Goal: Task Accomplishment & Management: Complete application form

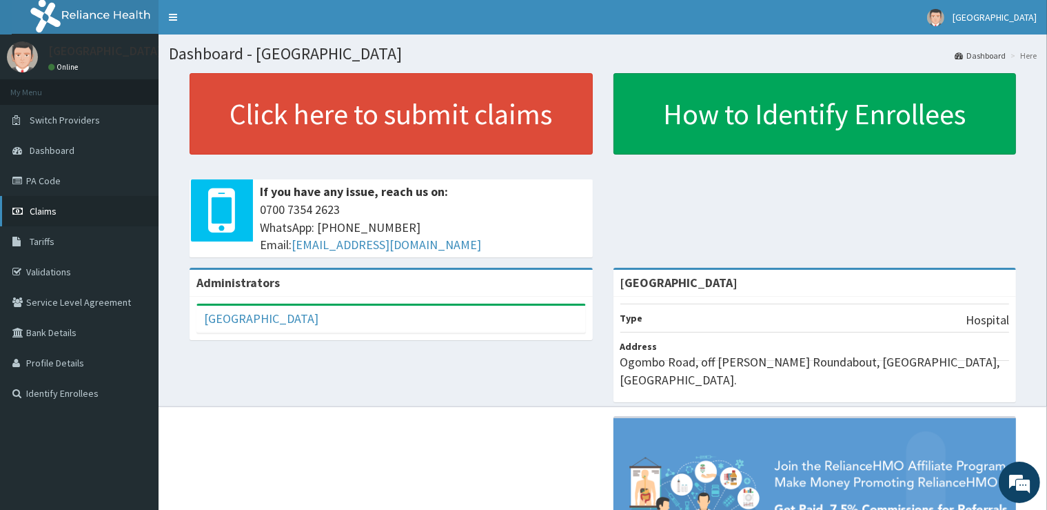
click at [109, 220] on link "Claims" at bounding box center [79, 211] width 159 height 30
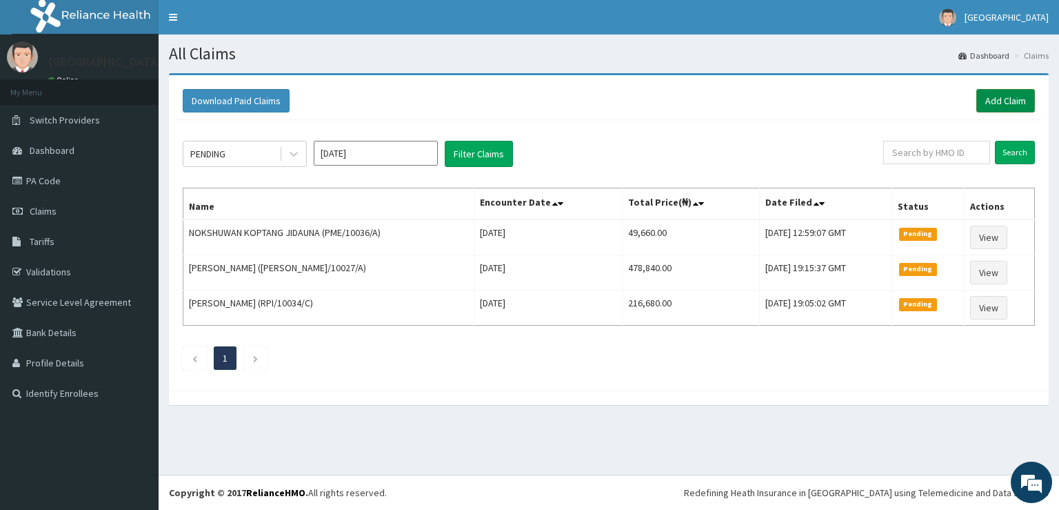
click at [1026, 97] on link "Add Claim" at bounding box center [1005, 100] width 59 height 23
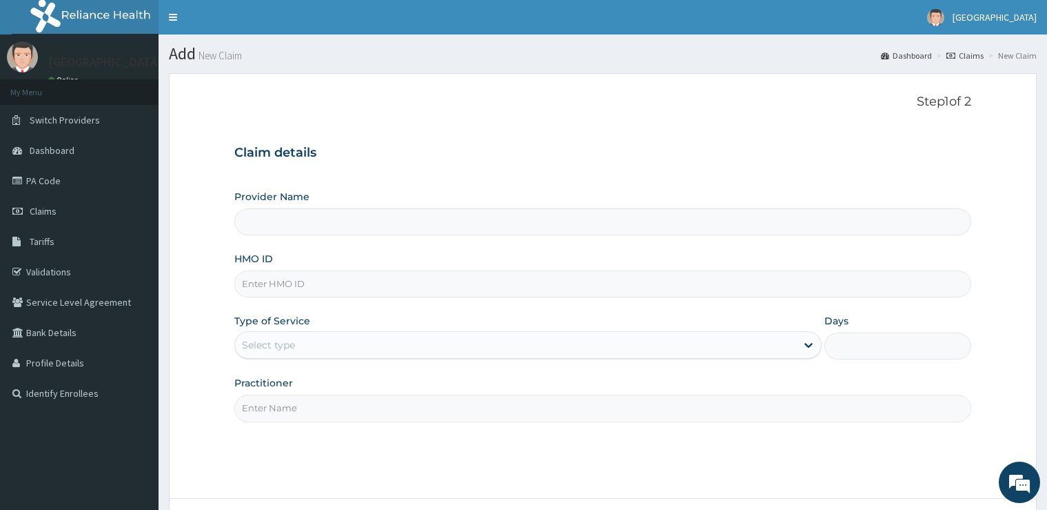
scroll to position [72, 0]
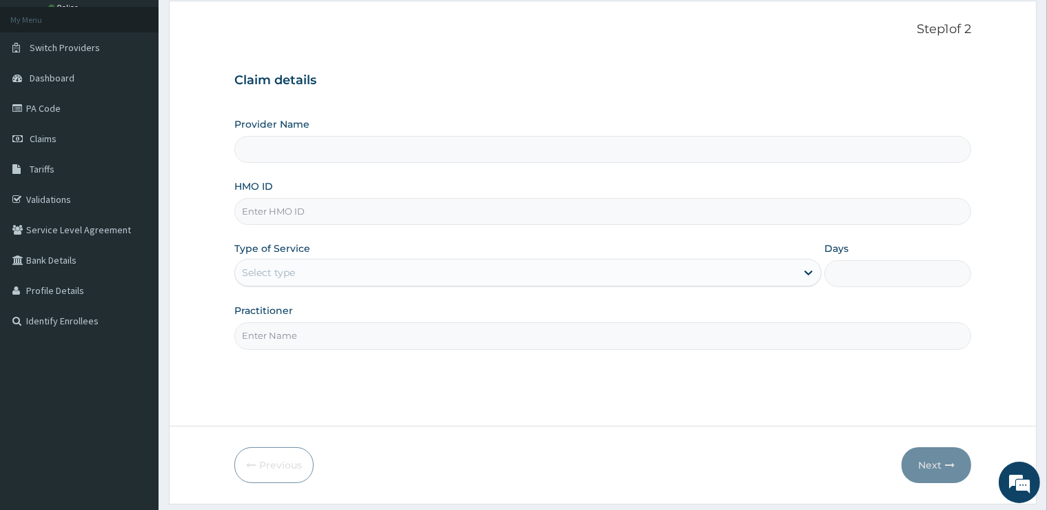
type input "[GEOGRAPHIC_DATA]"
click at [388, 203] on input "HMO ID" at bounding box center [602, 211] width 736 height 27
type input "TDP/10499/C"
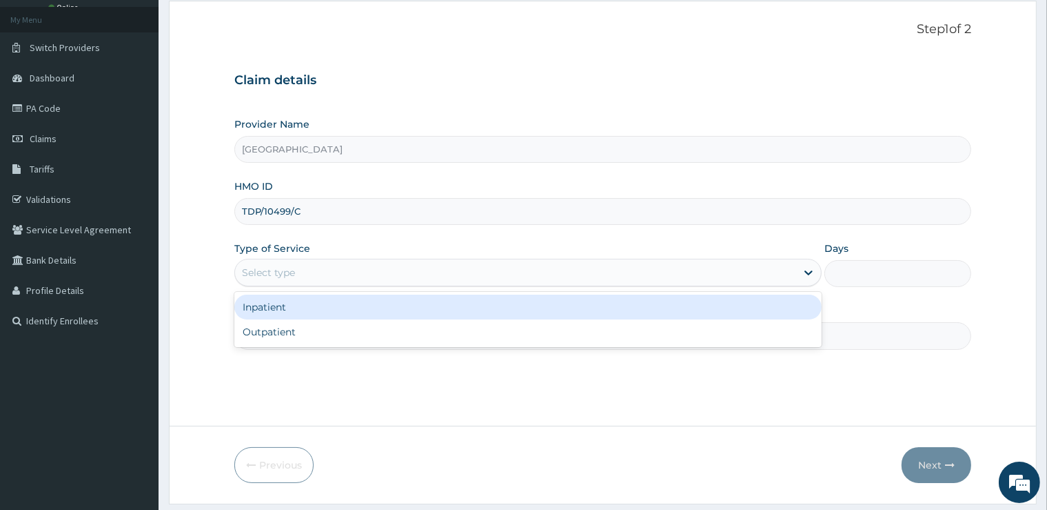
click at [525, 274] on div "Select type" at bounding box center [515, 272] width 561 height 22
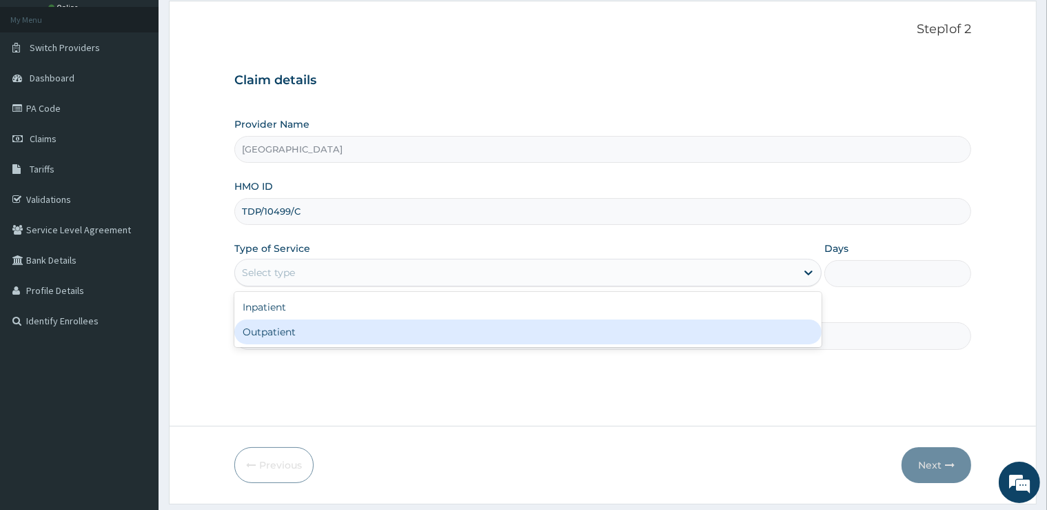
click at [476, 330] on div "Outpatient" at bounding box center [528, 331] width 588 height 25
type input "1"
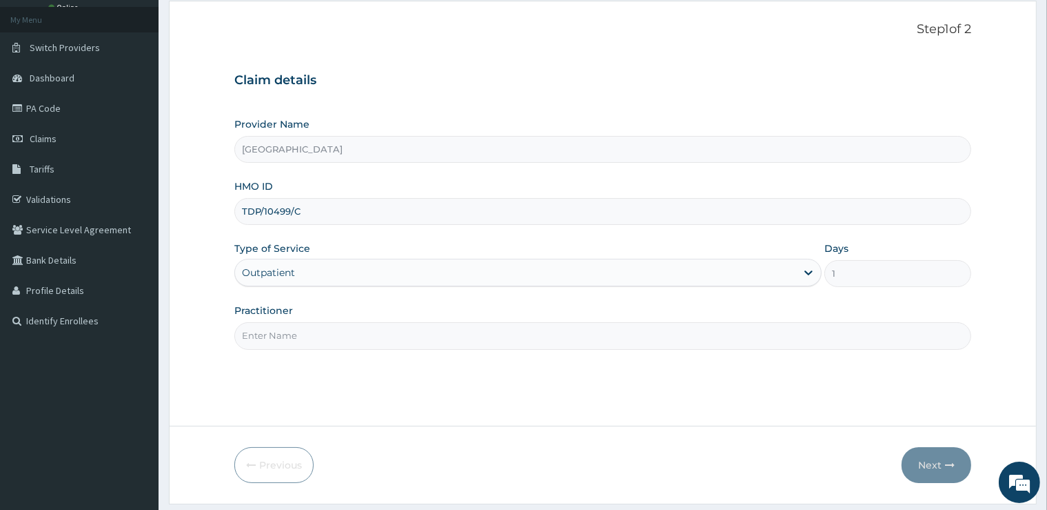
click at [474, 332] on input "Practitioner" at bounding box center [602, 335] width 736 height 27
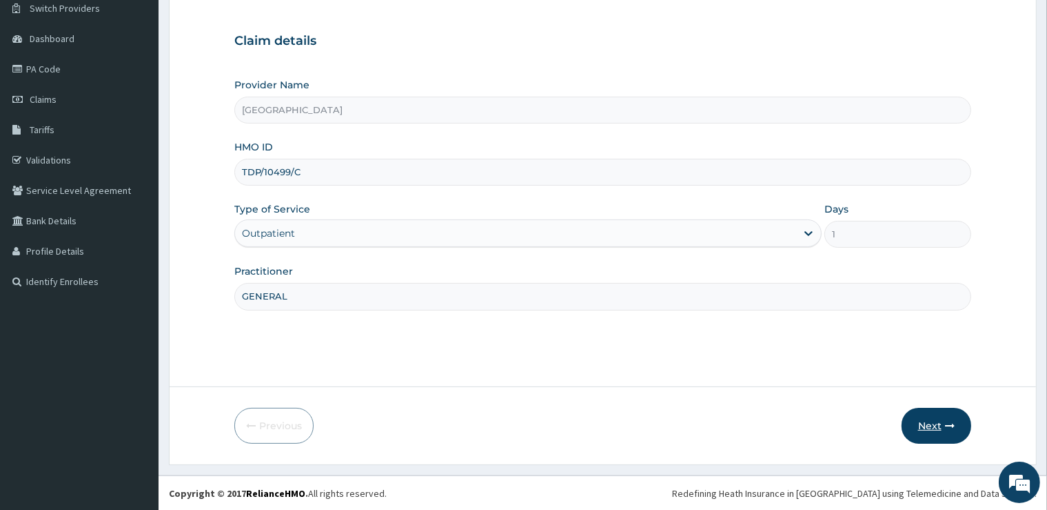
type input "GENERAL"
click at [923, 423] on button "Next" at bounding box center [937, 426] width 70 height 36
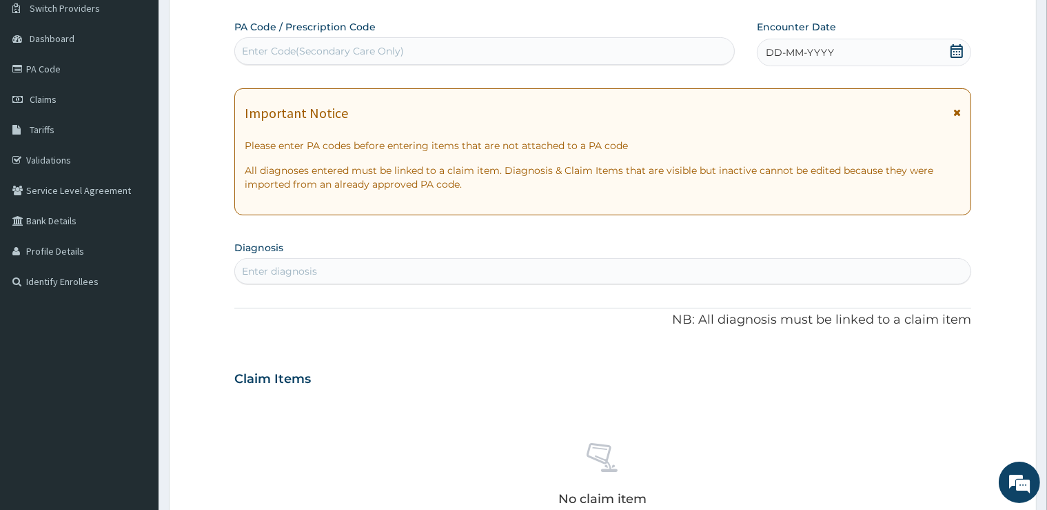
click at [371, 47] on div "Enter Code(Secondary Care Only)" at bounding box center [323, 51] width 162 height 14
type input "PA/FE2F53"
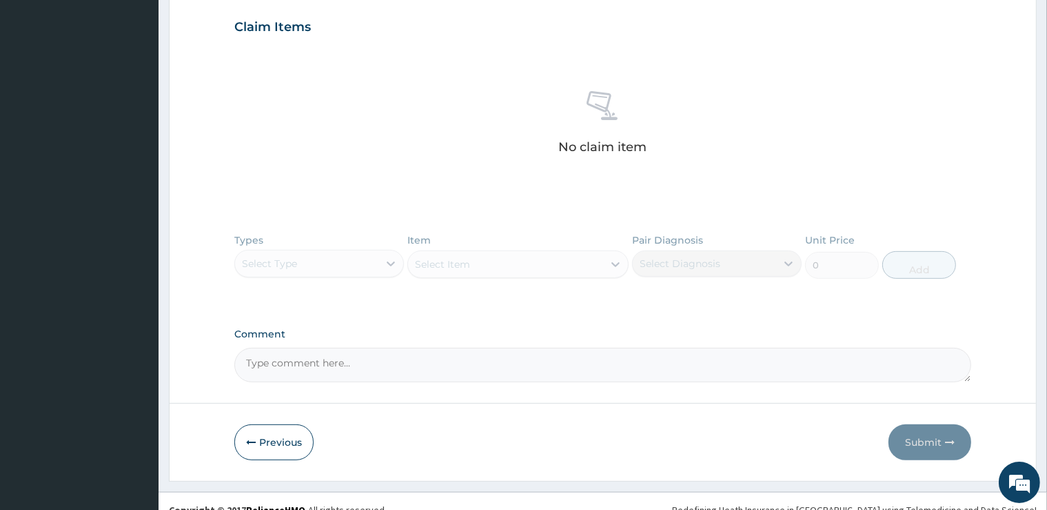
scroll to position [492, 0]
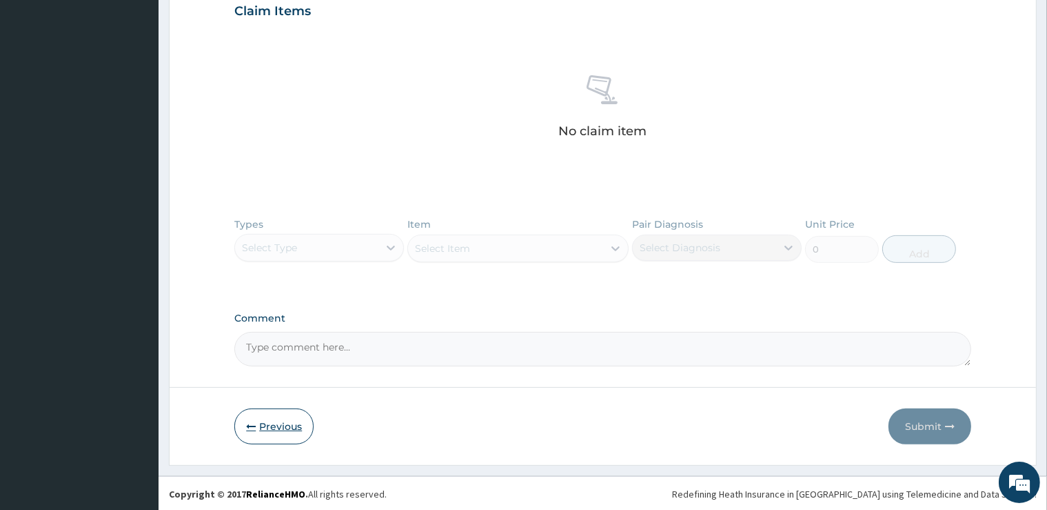
click at [298, 419] on button "Previous" at bounding box center [273, 426] width 79 height 36
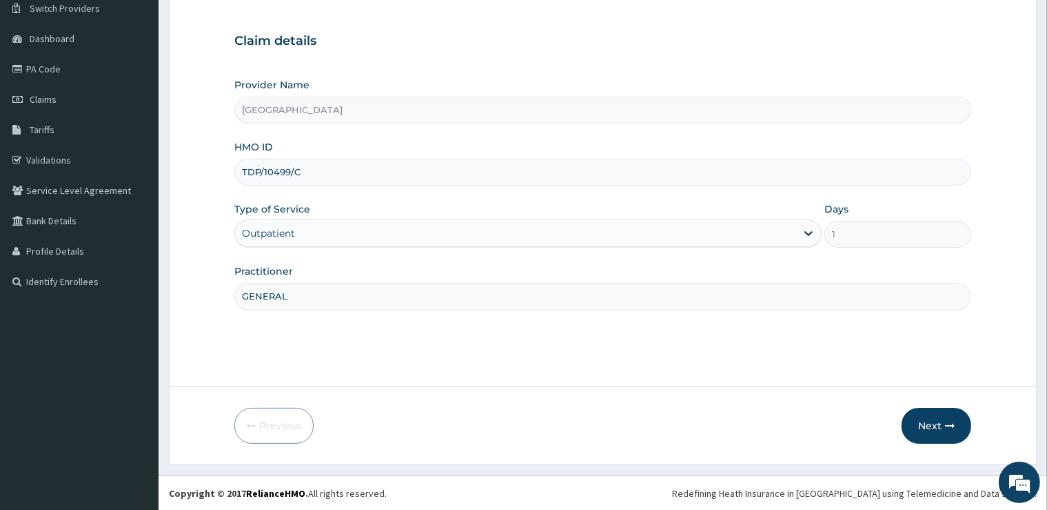
click at [283, 170] on input "TDP/10499/C" at bounding box center [602, 172] width 736 height 27
type input "TDP/10479/C"
click at [936, 416] on button "Next" at bounding box center [937, 426] width 70 height 36
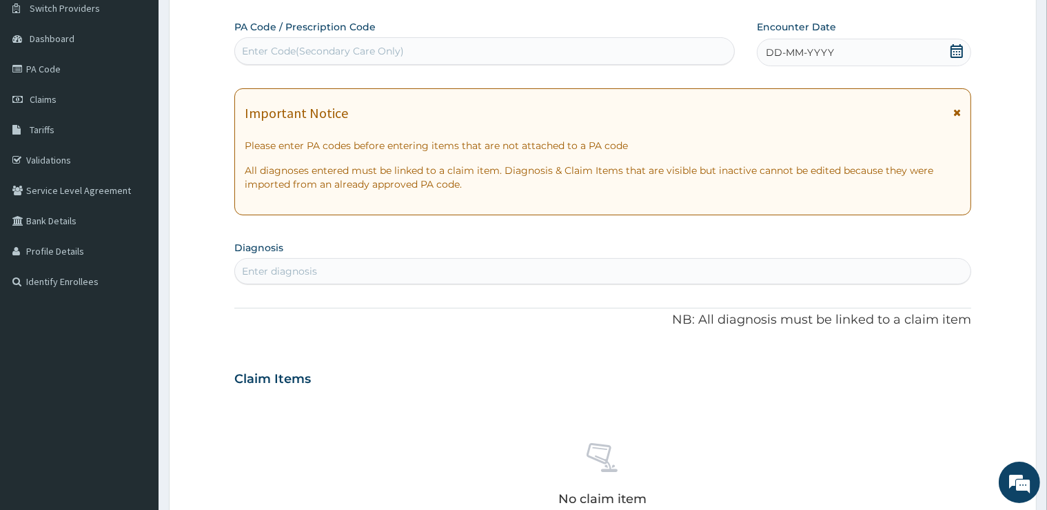
click at [675, 52] on div "Enter Code(Secondary Care Only)" at bounding box center [484, 51] width 499 height 22
type input "PA/FE2F53"
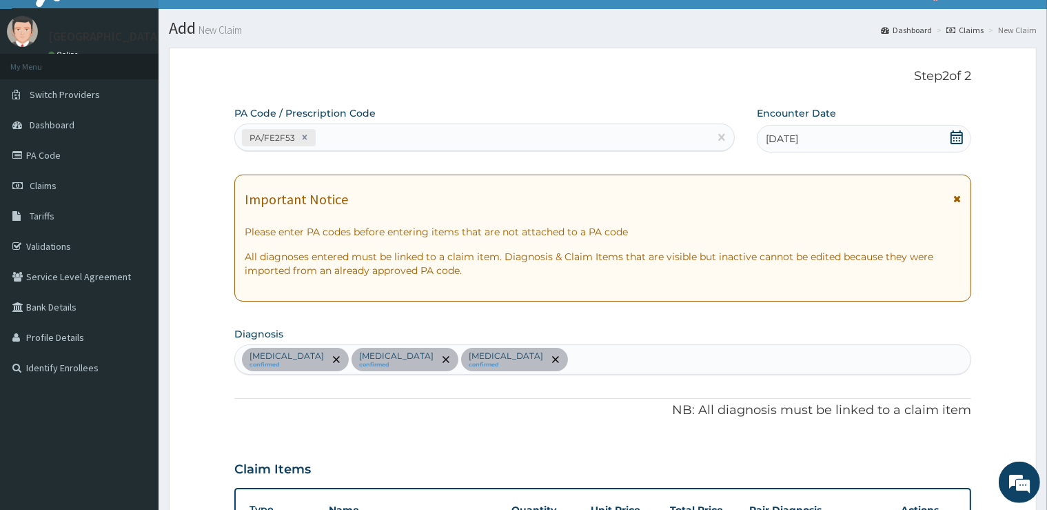
scroll to position [6, 0]
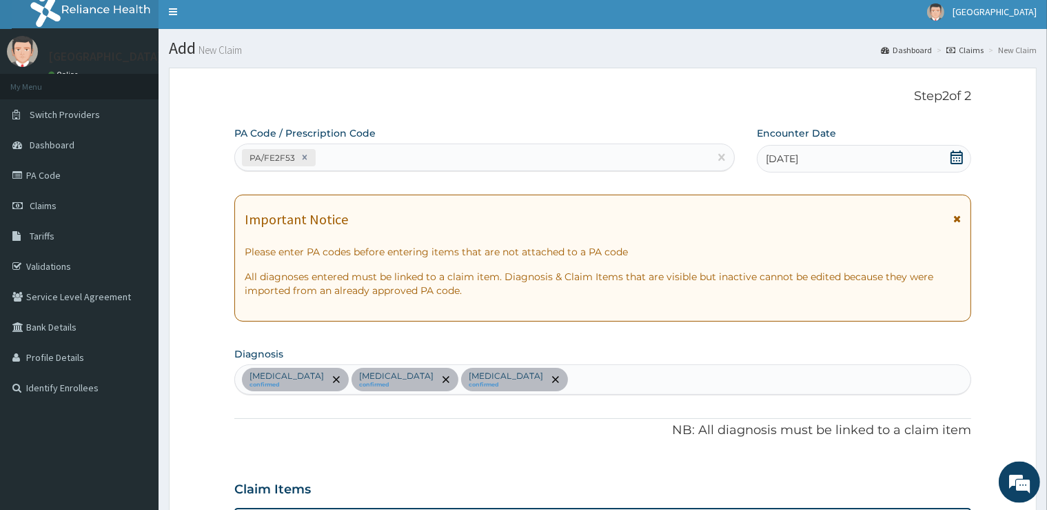
click at [378, 163] on div "PA/FE2F53" at bounding box center [472, 157] width 474 height 23
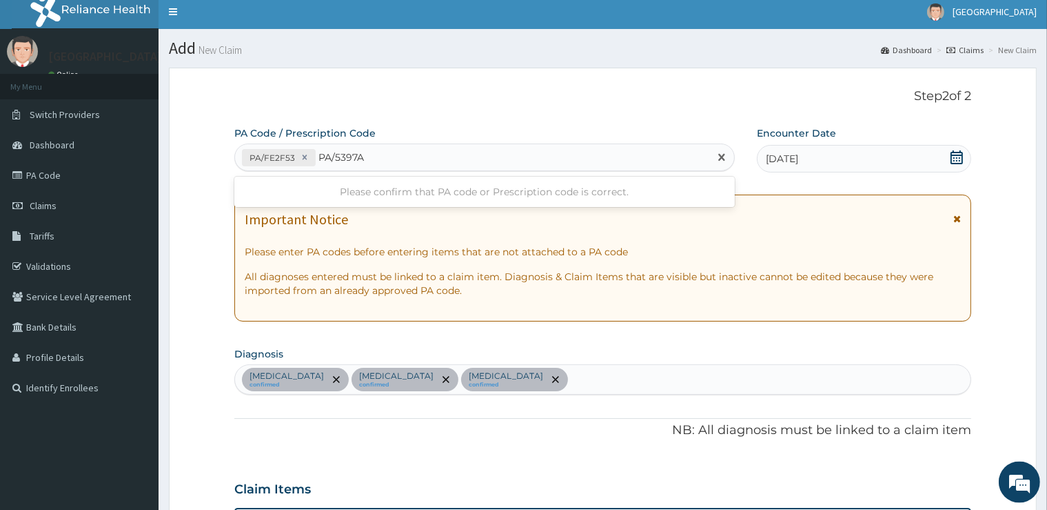
type input "PA/5397AB"
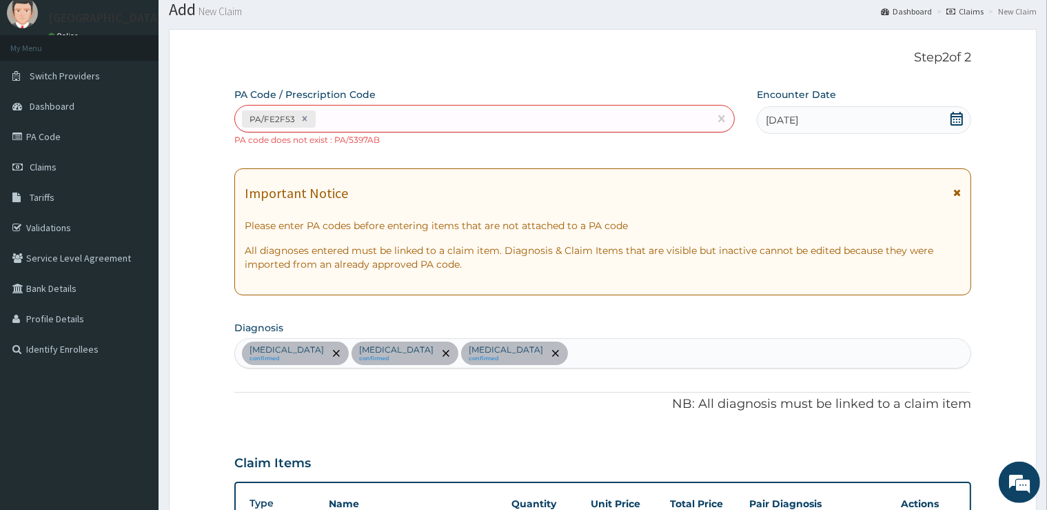
scroll to position [0, 0]
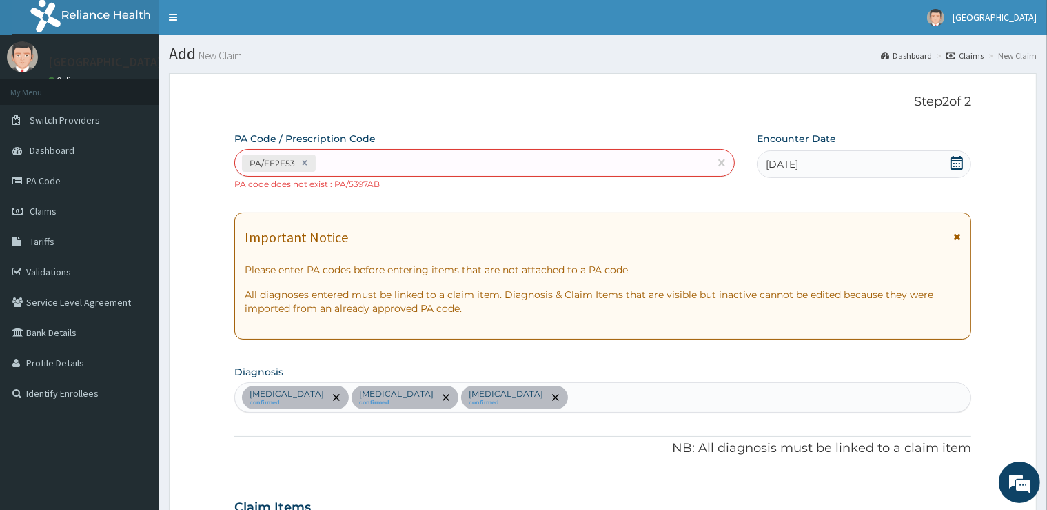
click at [371, 165] on div "PA/FE2F53" at bounding box center [472, 163] width 474 height 23
type input "PA/5397AB"
click at [371, 165] on div "PA/FE2F53" at bounding box center [472, 163] width 474 height 23
type input "PA/5397A8"
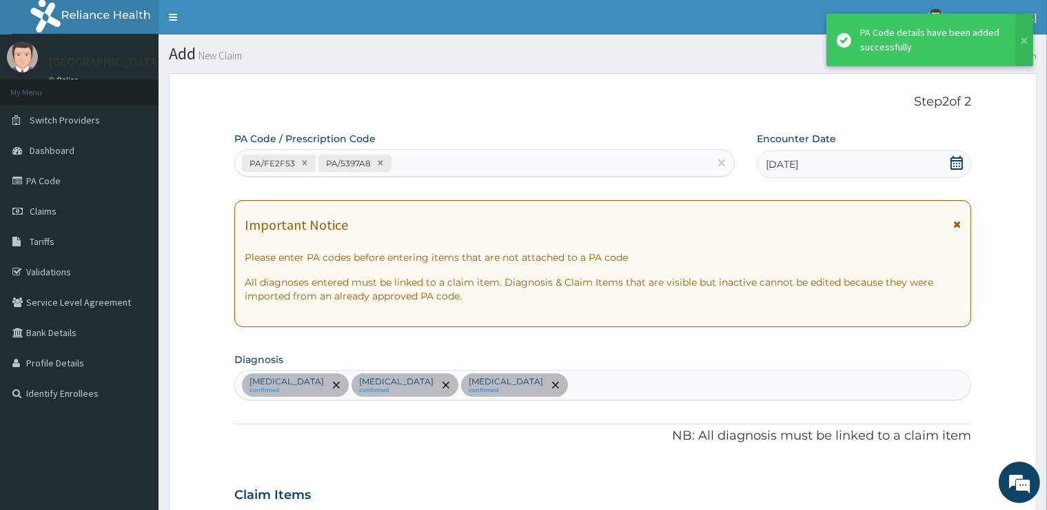
scroll to position [756, 0]
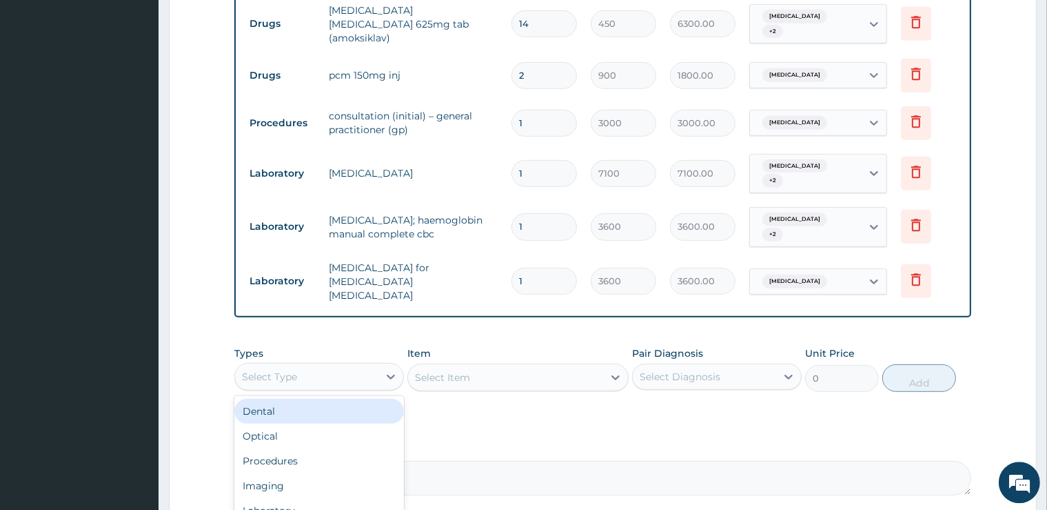
drag, startPoint x: 297, startPoint y: 338, endPoint x: 314, endPoint y: 400, distance: 64.4
click at [297, 365] on div "Select Type" at bounding box center [306, 376] width 143 height 22
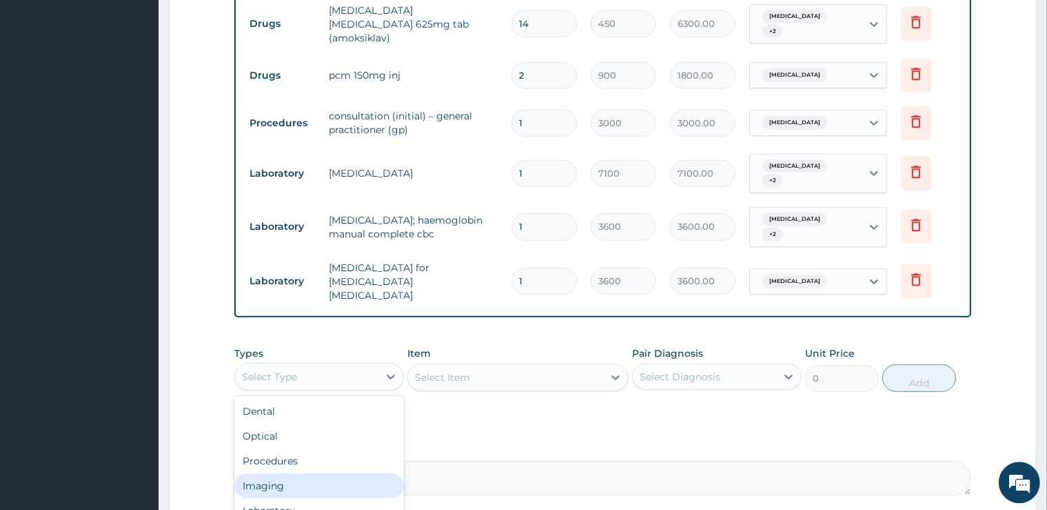
scroll to position [47, 0]
click at [263, 501] on div "Drugs" at bounding box center [319, 513] width 170 height 25
click at [512, 363] on div "Select Item" at bounding box center [518, 377] width 221 height 28
click at [514, 363] on div "Select Item" at bounding box center [518, 377] width 221 height 28
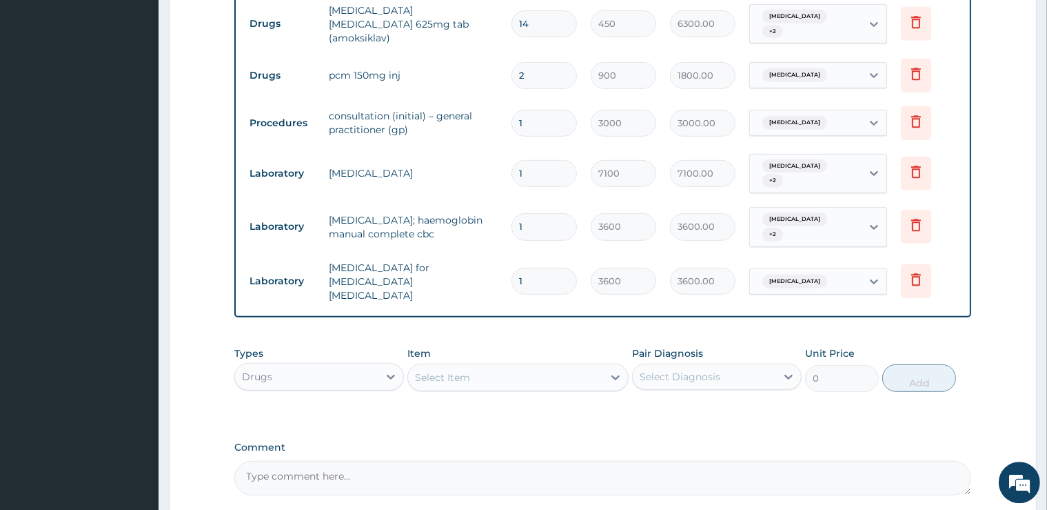
click at [514, 366] on div "Select Item" at bounding box center [505, 377] width 195 height 22
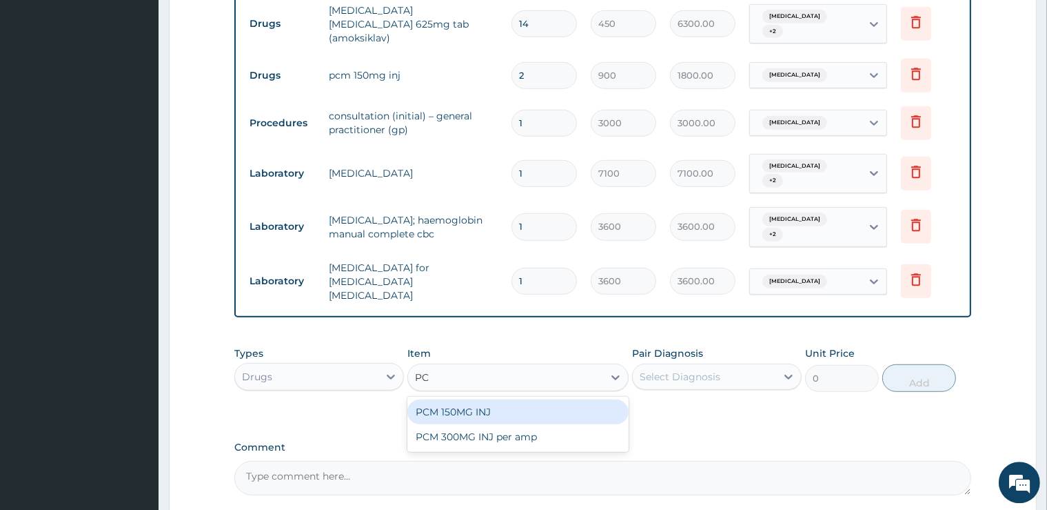
type input "PCM"
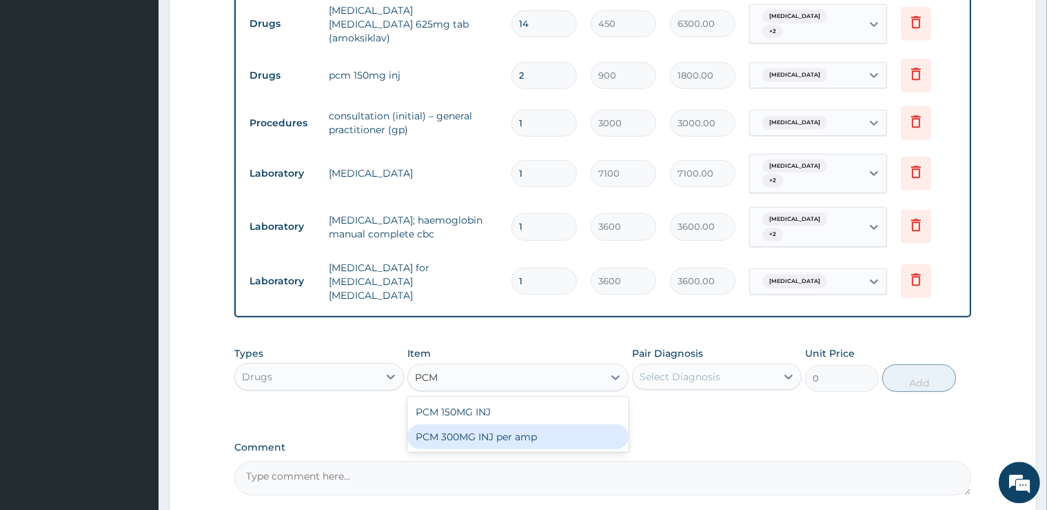
click at [487, 424] on div "PCM 300MG INJ per amp" at bounding box center [518, 436] width 221 height 25
type input "1130"
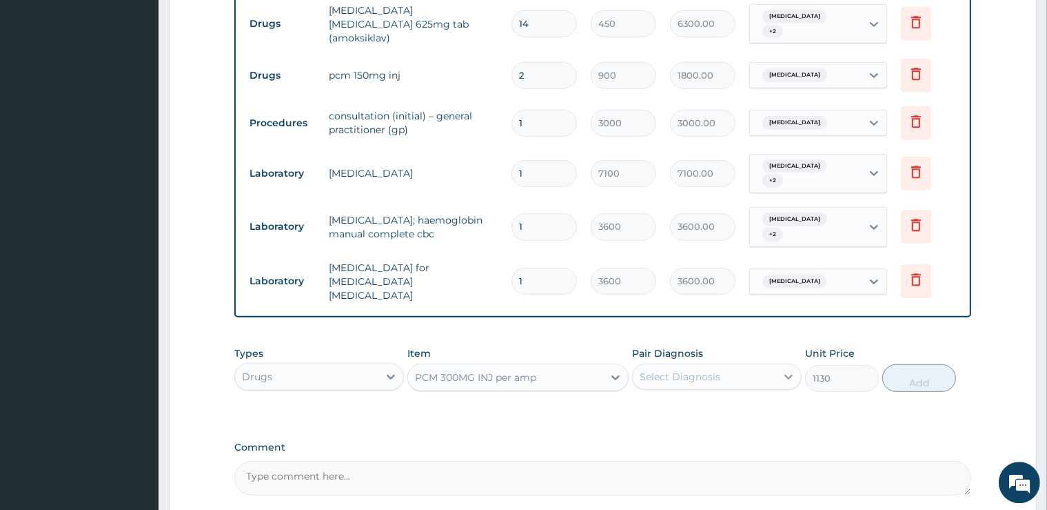
click at [788, 370] on icon at bounding box center [789, 377] width 14 height 14
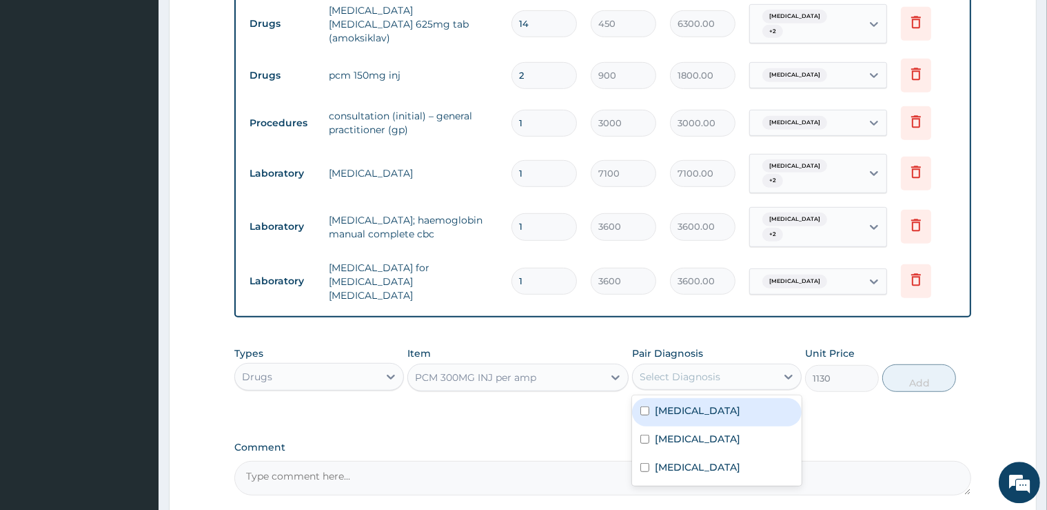
click at [688, 403] on label "Malaria" at bounding box center [698, 410] width 86 height 14
checkbox input "true"
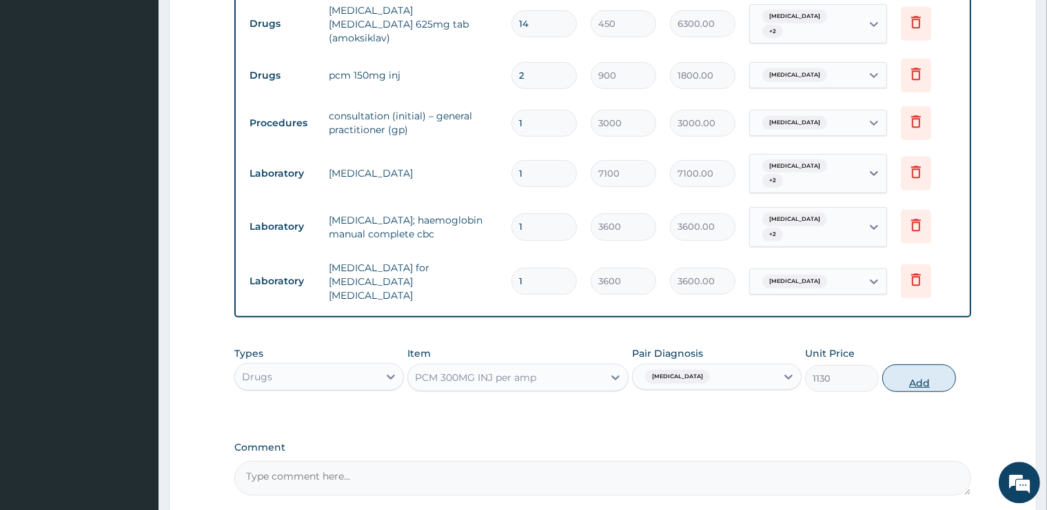
click at [906, 364] on button "Add" at bounding box center [920, 378] width 74 height 28
type input "0"
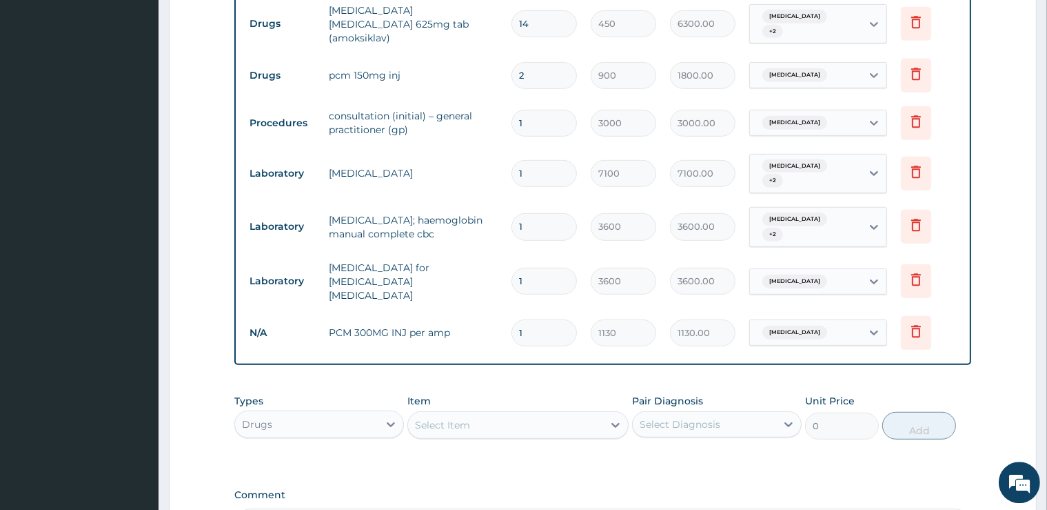
type input "2"
type input "2260.00"
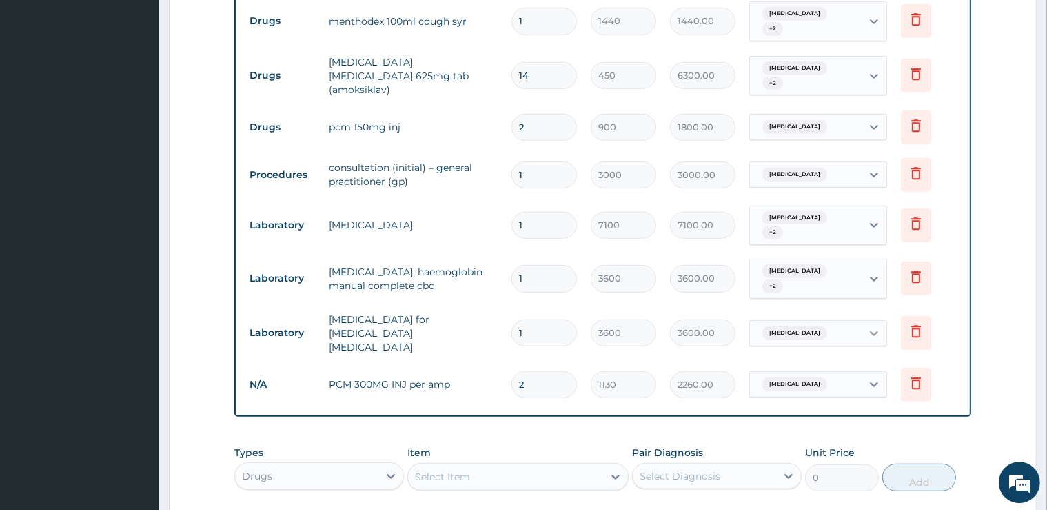
scroll to position [610, 0]
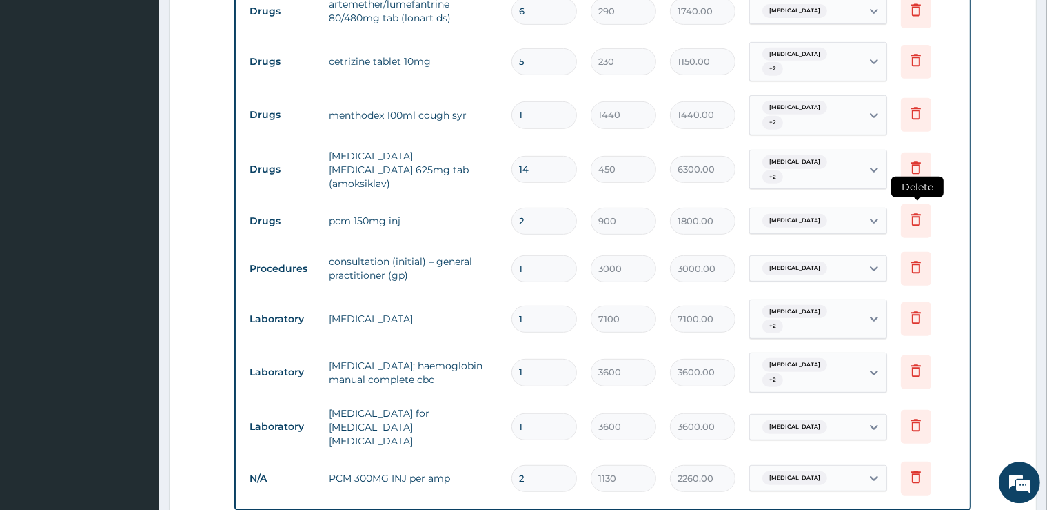
click at [921, 216] on icon at bounding box center [916, 219] width 17 height 17
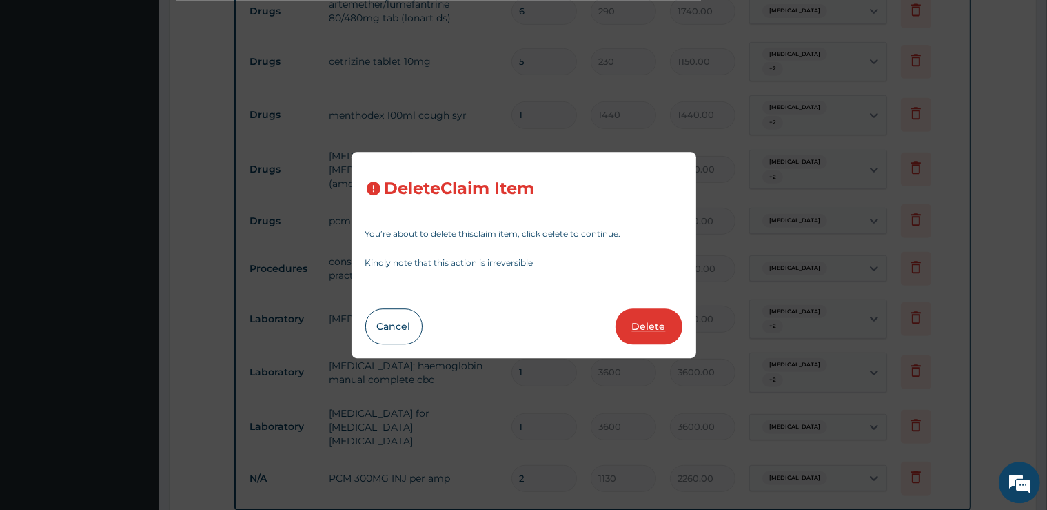
click at [630, 328] on button "Delete" at bounding box center [649, 326] width 67 height 36
type input "1"
type input "3000"
type input "3000.00"
type input "7100"
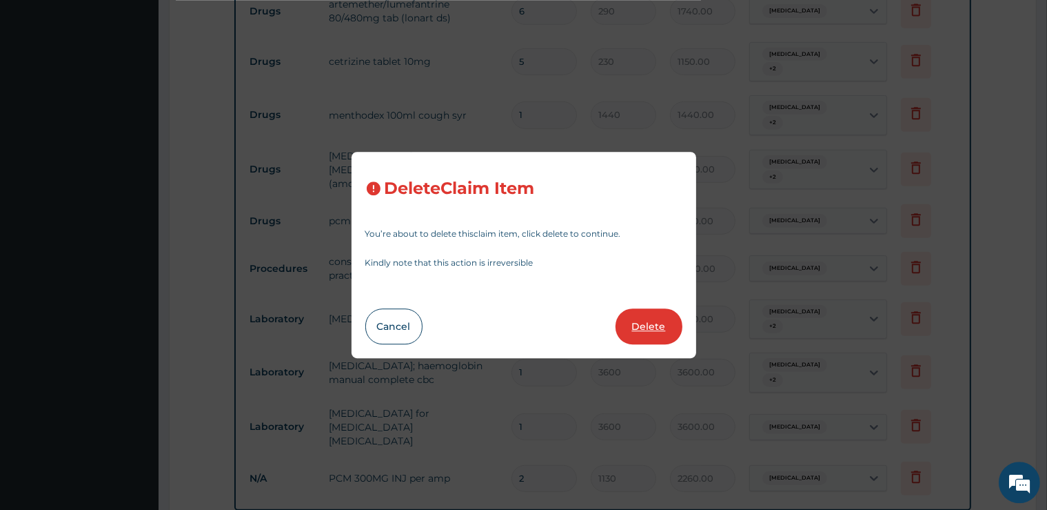
type input "7100.00"
type input "3600"
type input "3600.00"
type input "2"
type input "1130"
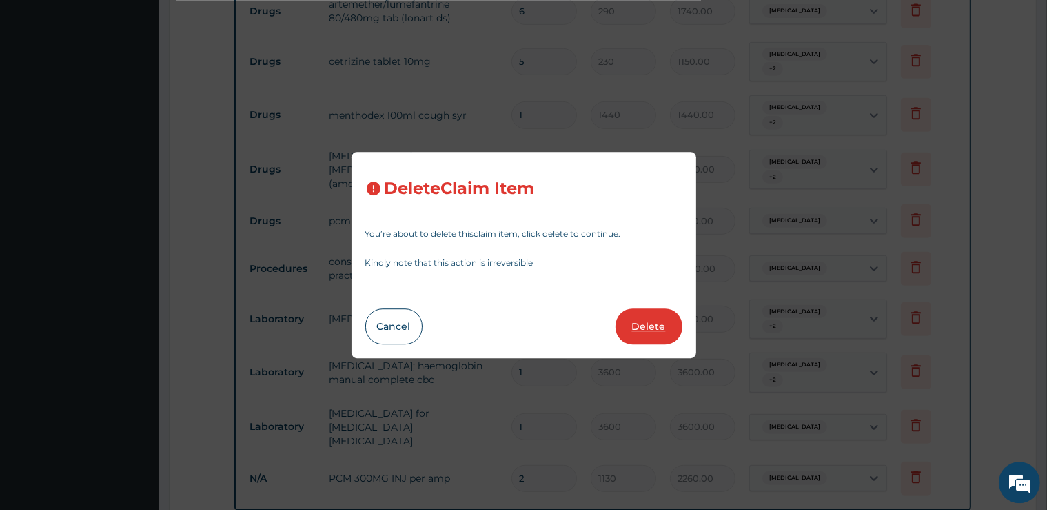
type input "2260.00"
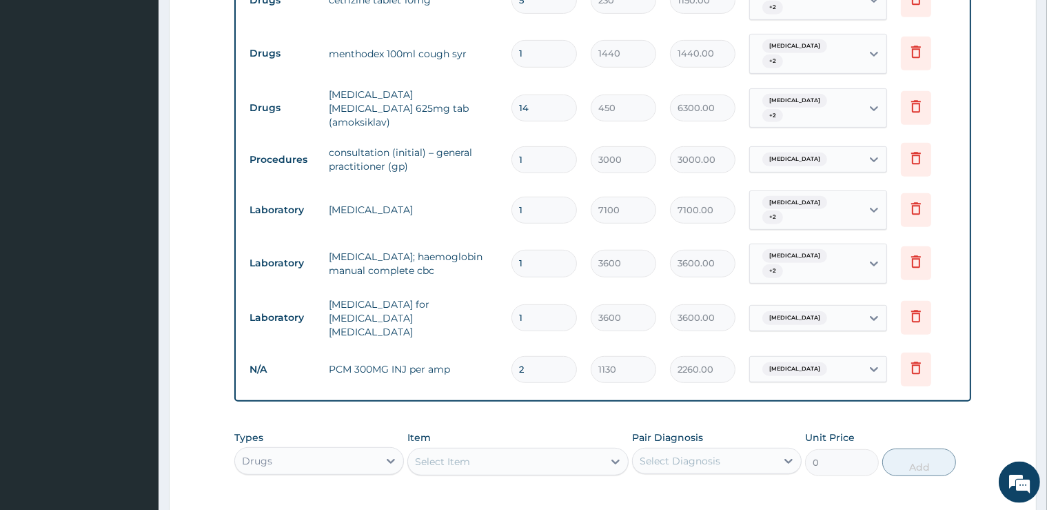
scroll to position [756, 0]
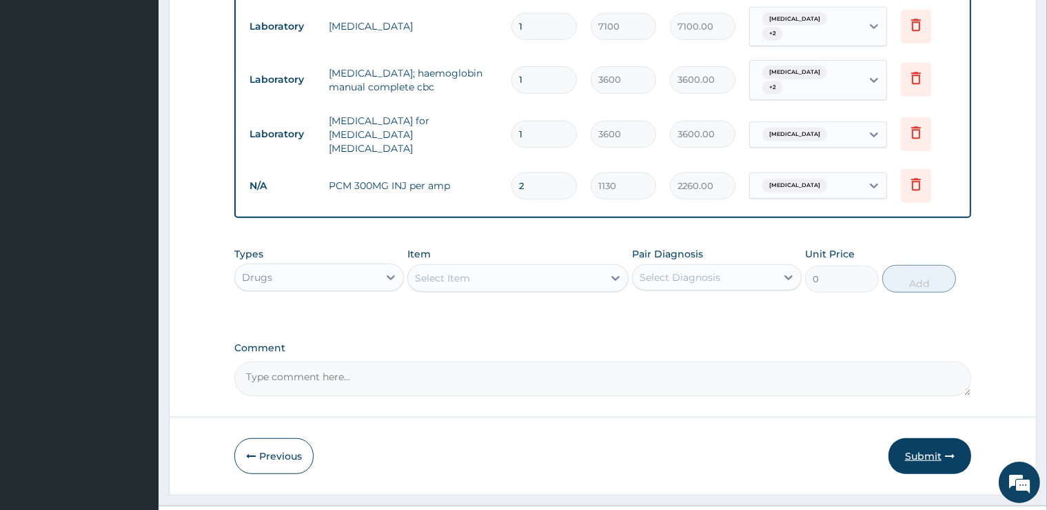
click at [930, 438] on button "Submit" at bounding box center [930, 456] width 83 height 36
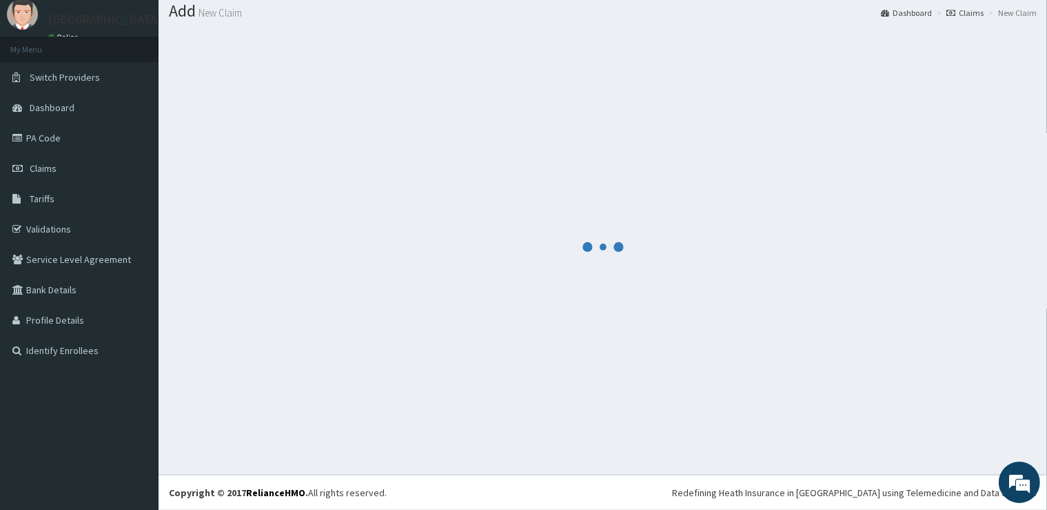
scroll to position [42, 0]
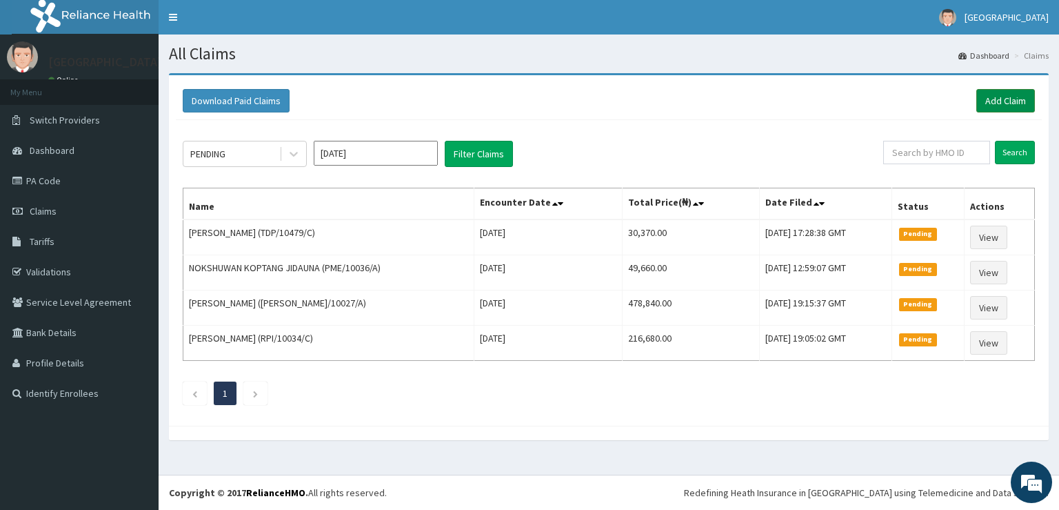
click at [1016, 99] on link "Add Claim" at bounding box center [1005, 100] width 59 height 23
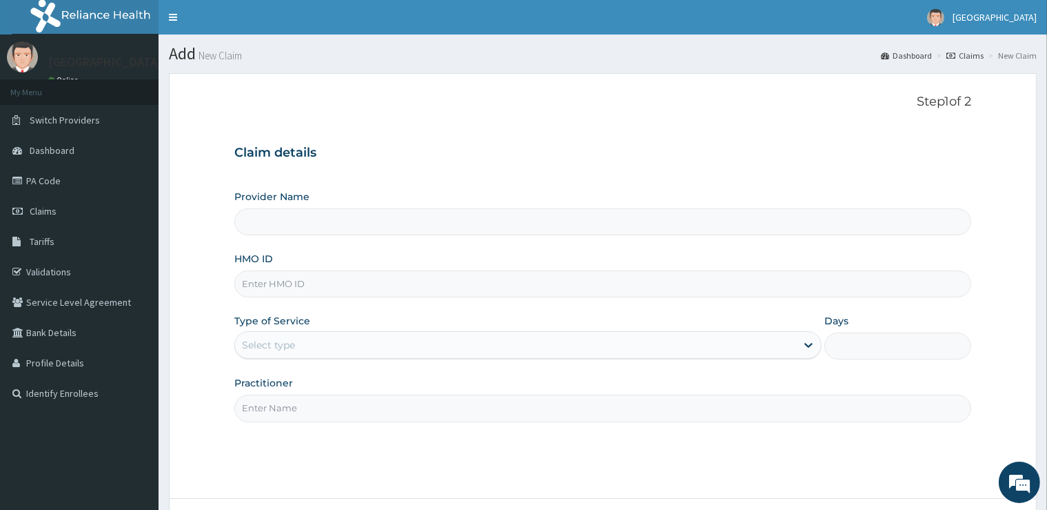
type input "[GEOGRAPHIC_DATA]"
type input "RIS/10103/B"
click at [473, 327] on div "Type of Service Select type" at bounding box center [528, 337] width 588 height 46
click at [379, 362] on div "Provider Name [GEOGRAPHIC_DATA] HMO ID RIS/10103/B Type of Service Select type …" at bounding box center [602, 306] width 736 height 232
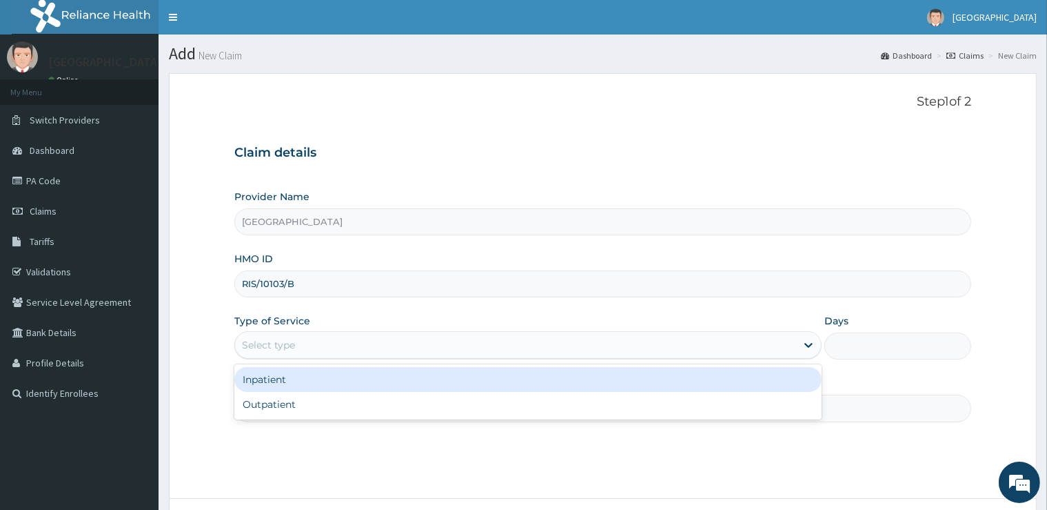
click at [360, 349] on div "Select type" at bounding box center [515, 345] width 561 height 22
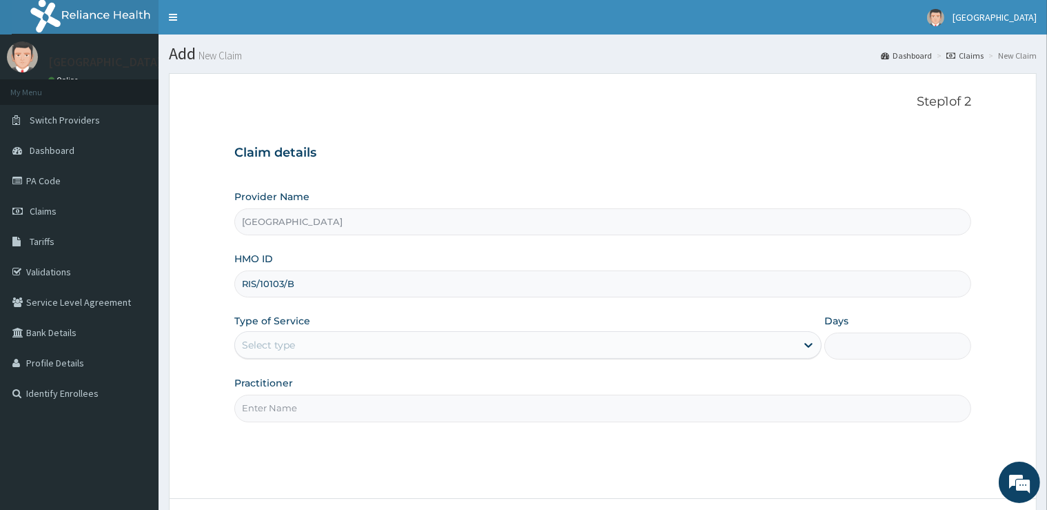
click at [360, 348] on div "Select type" at bounding box center [515, 345] width 561 height 22
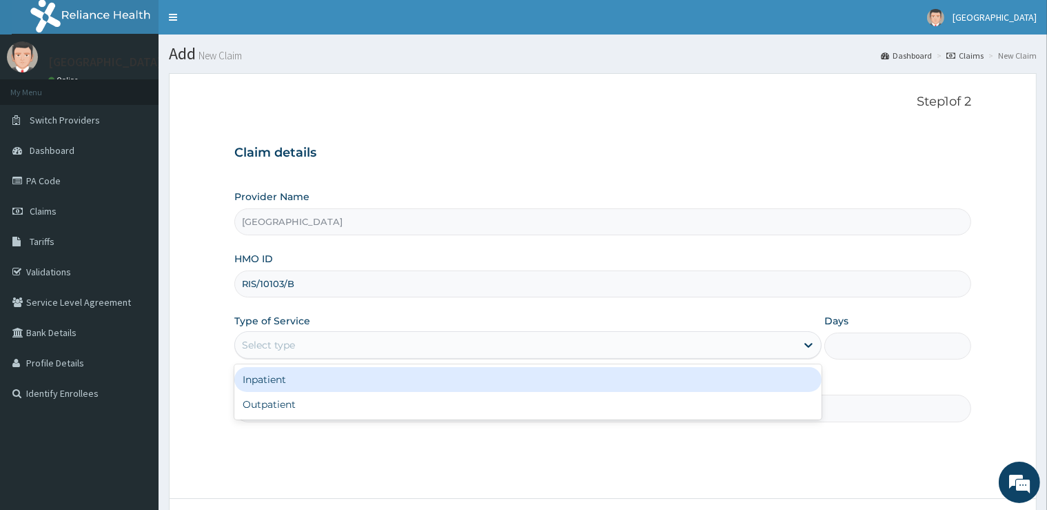
click at [332, 345] on div "Select type" at bounding box center [515, 345] width 561 height 22
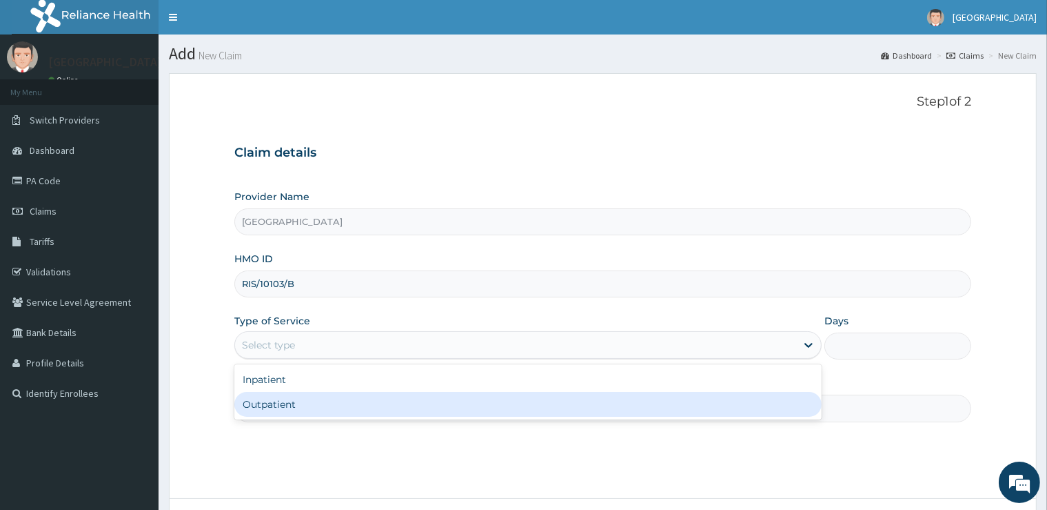
click at [336, 406] on div "Outpatient" at bounding box center [528, 404] width 588 height 25
type input "1"
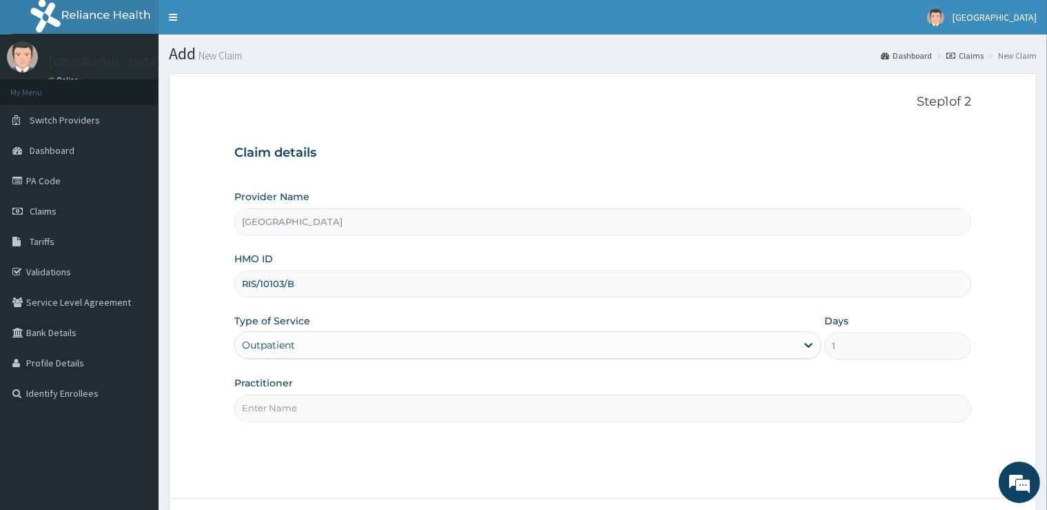
click at [346, 393] on div "Practitioner" at bounding box center [602, 399] width 736 height 46
click at [350, 403] on input "Practitioner" at bounding box center [602, 407] width 736 height 27
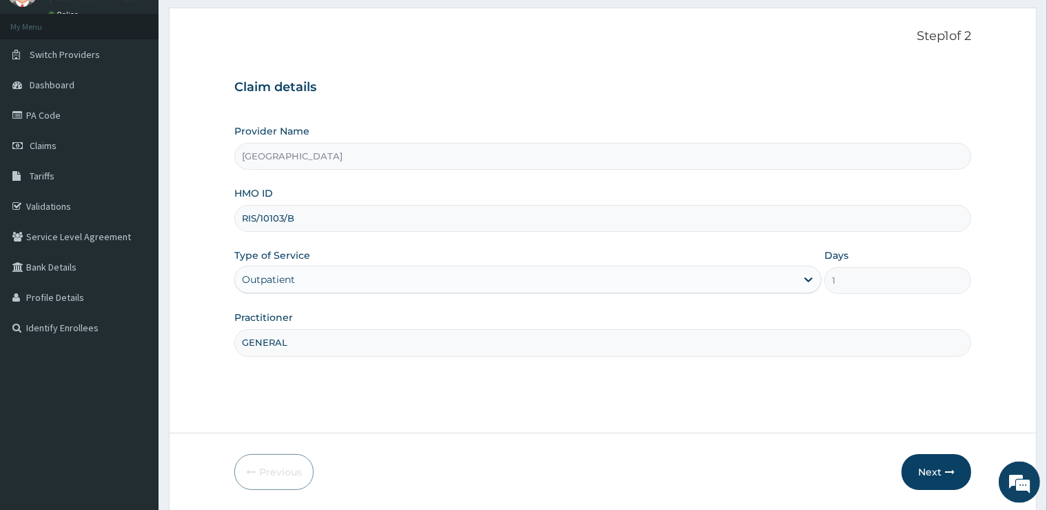
scroll to position [112, 0]
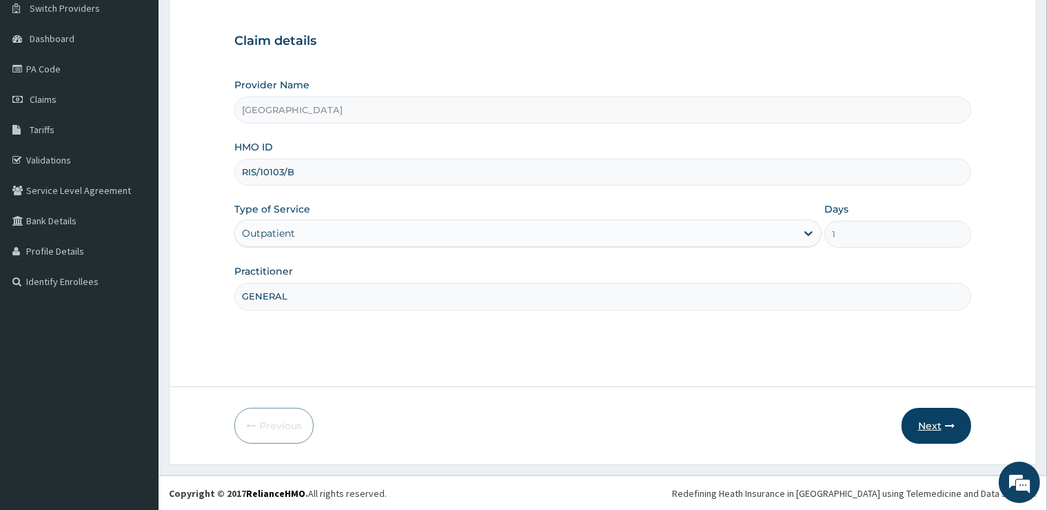
type input "GENERAL"
click at [939, 433] on button "Next" at bounding box center [937, 426] width 70 height 36
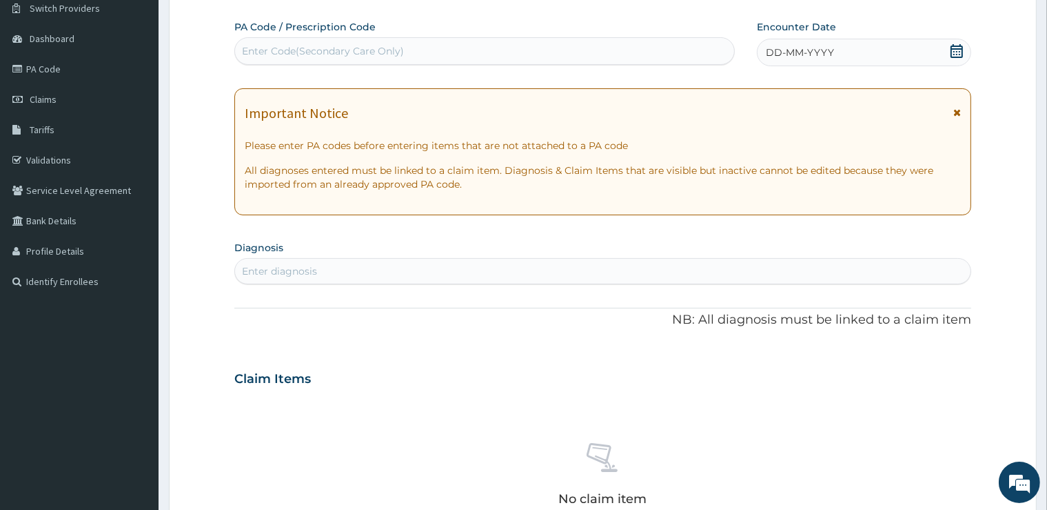
click at [425, 57] on div "Enter Code(Secondary Care Only)" at bounding box center [484, 51] width 499 height 22
type input "PA/DECF2E"
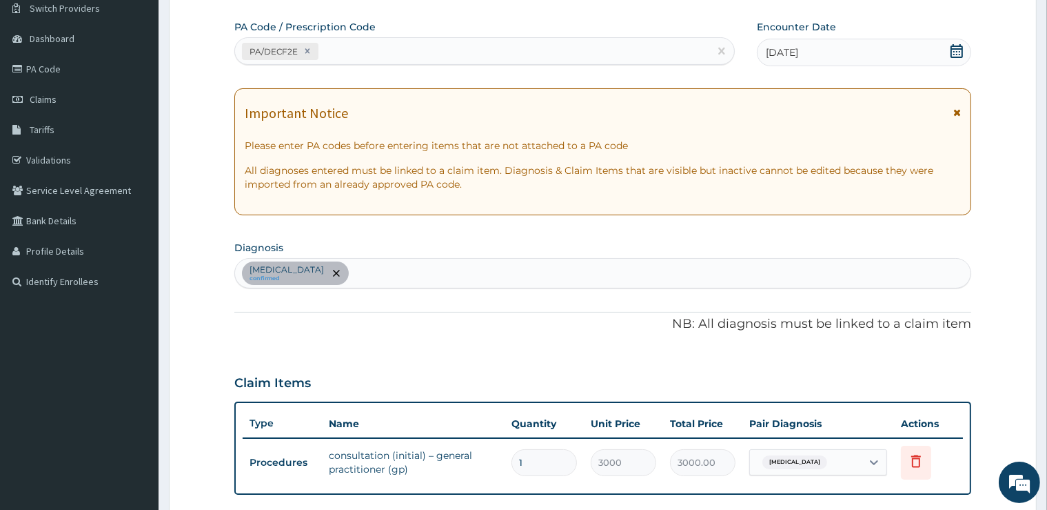
scroll to position [417, 0]
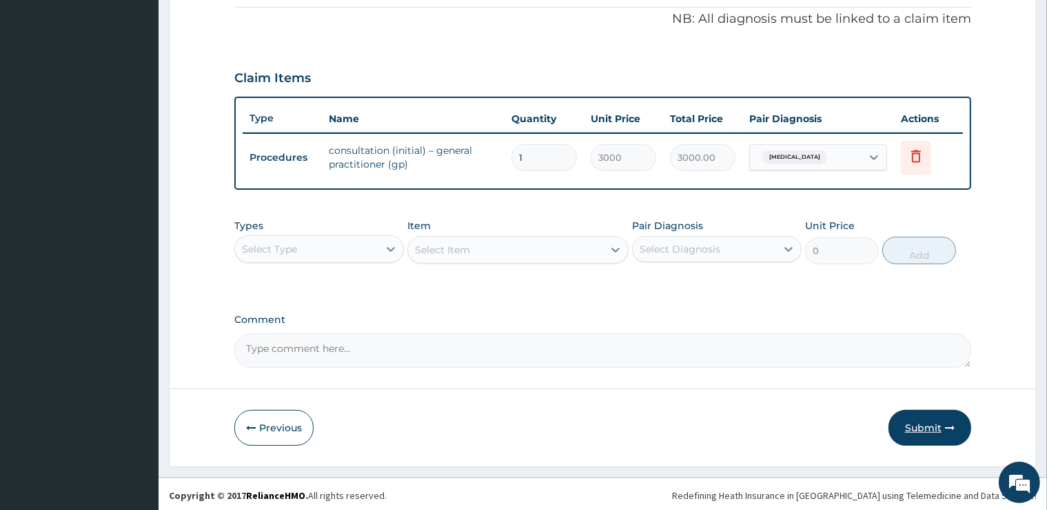
click at [928, 430] on button "Submit" at bounding box center [930, 428] width 83 height 36
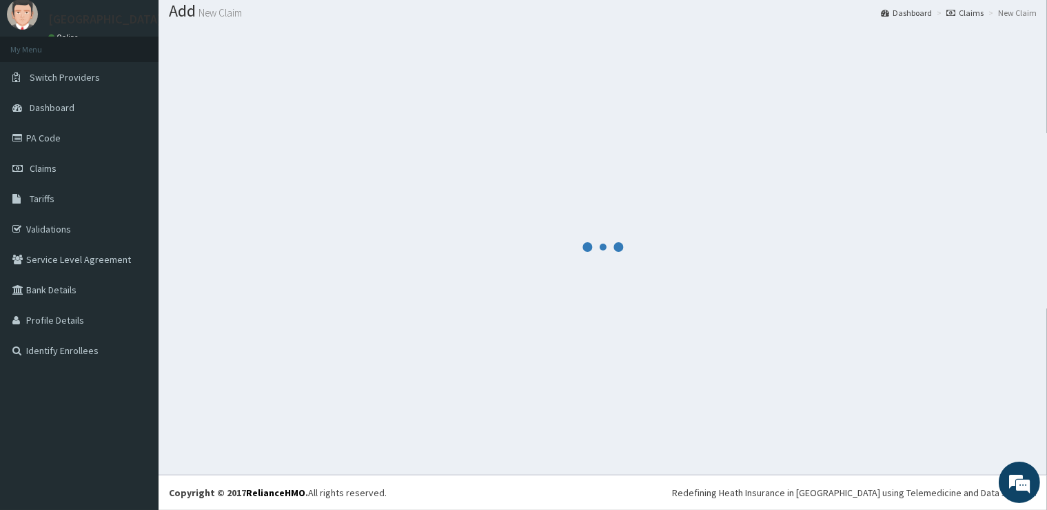
scroll to position [42, 0]
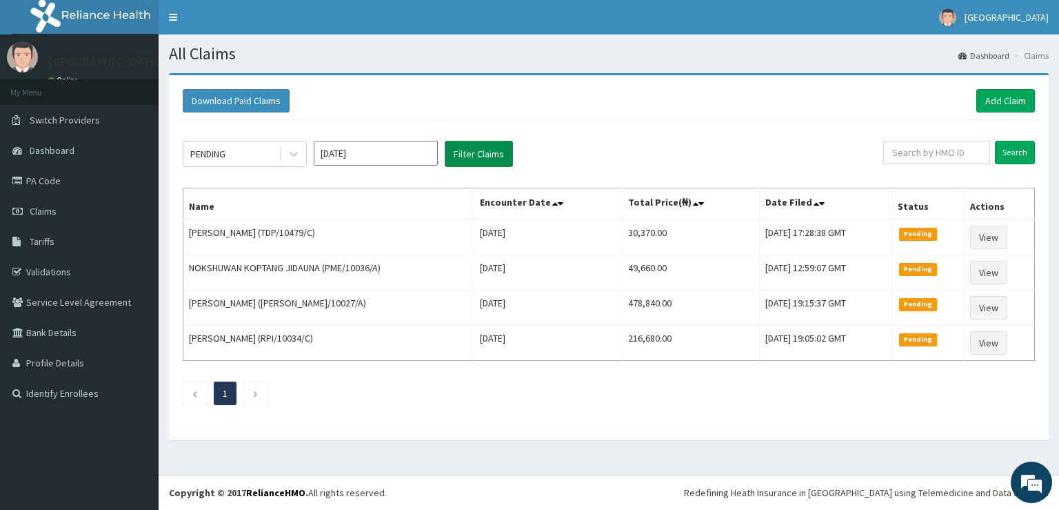
click at [494, 152] on button "Filter Claims" at bounding box center [479, 154] width 68 height 26
click at [247, 156] on div "PENDING" at bounding box center [231, 154] width 96 height 22
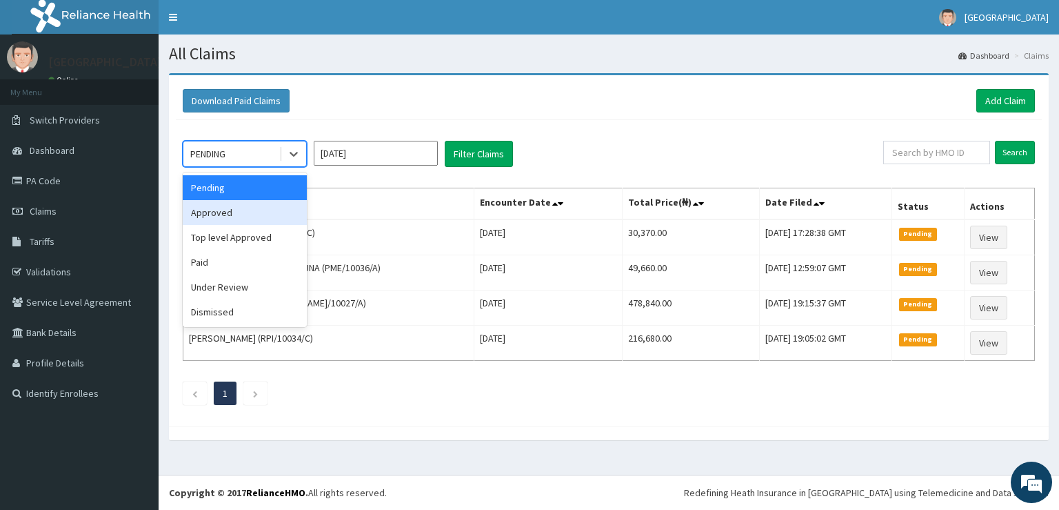
click at [250, 213] on div "Approved" at bounding box center [245, 212] width 124 height 25
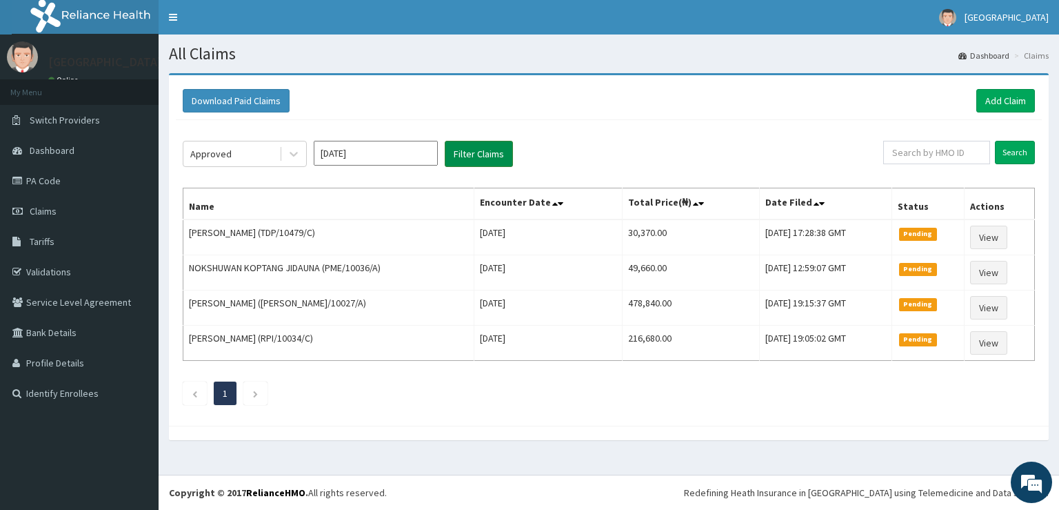
click at [474, 156] on button "Filter Claims" at bounding box center [479, 154] width 68 height 26
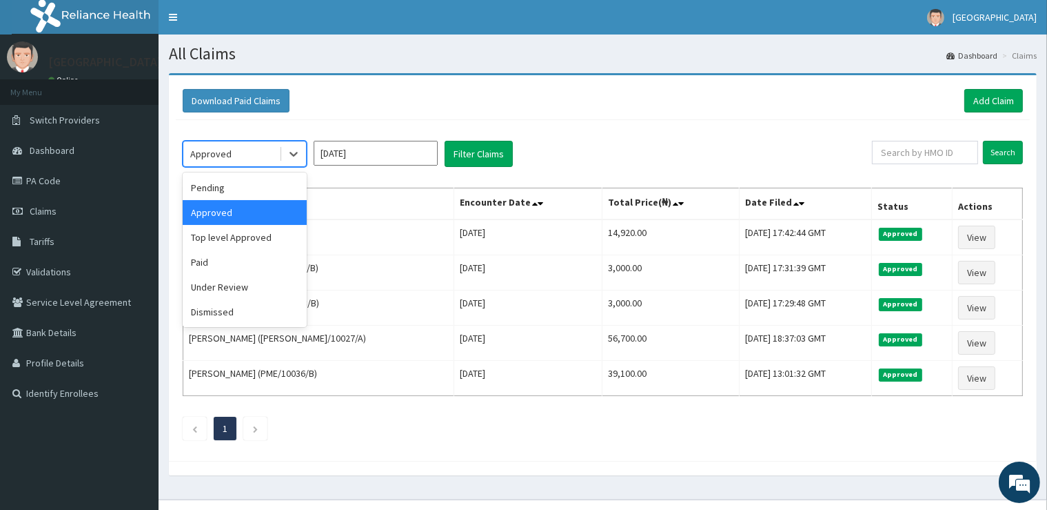
click at [261, 152] on div "Approved" at bounding box center [231, 154] width 96 height 22
